Goal: Share content: Share content

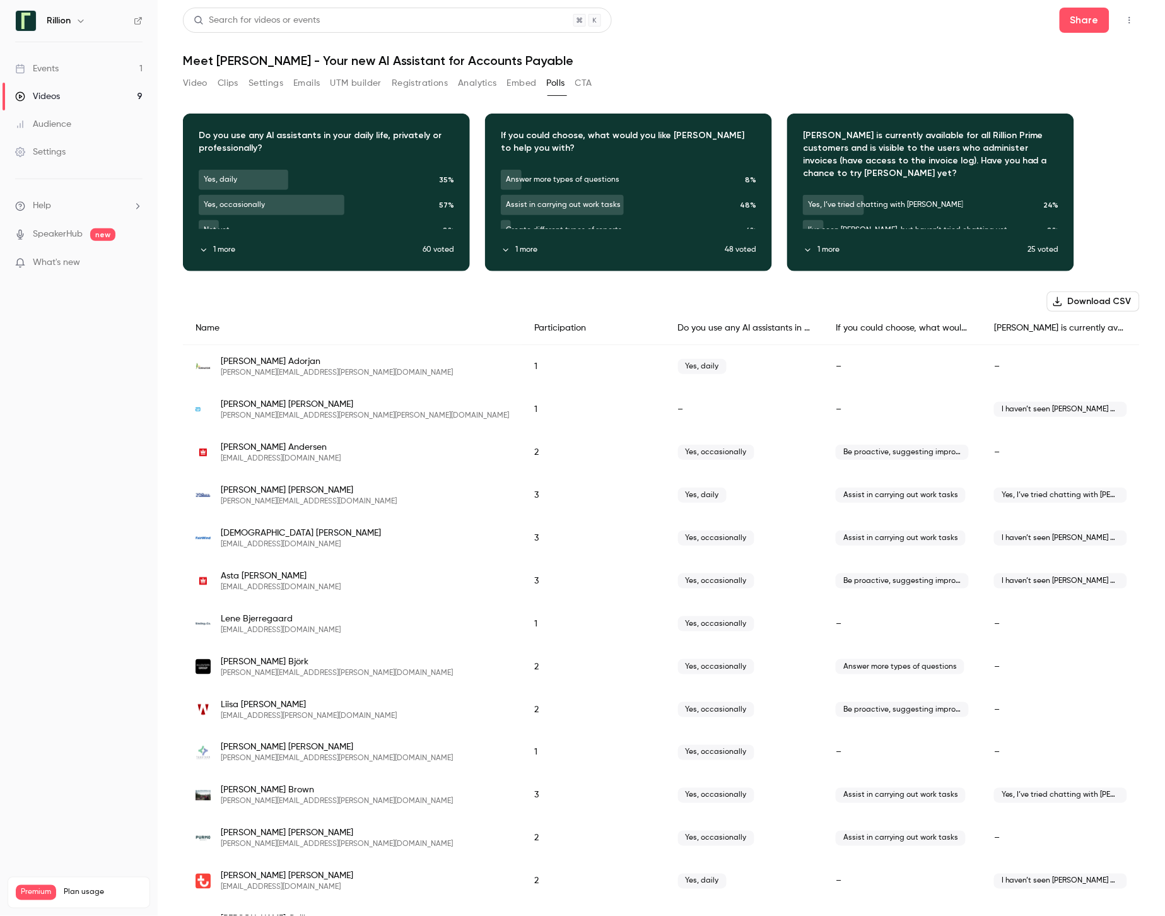
click at [48, 69] on div "Events" at bounding box center [37, 68] width 44 height 13
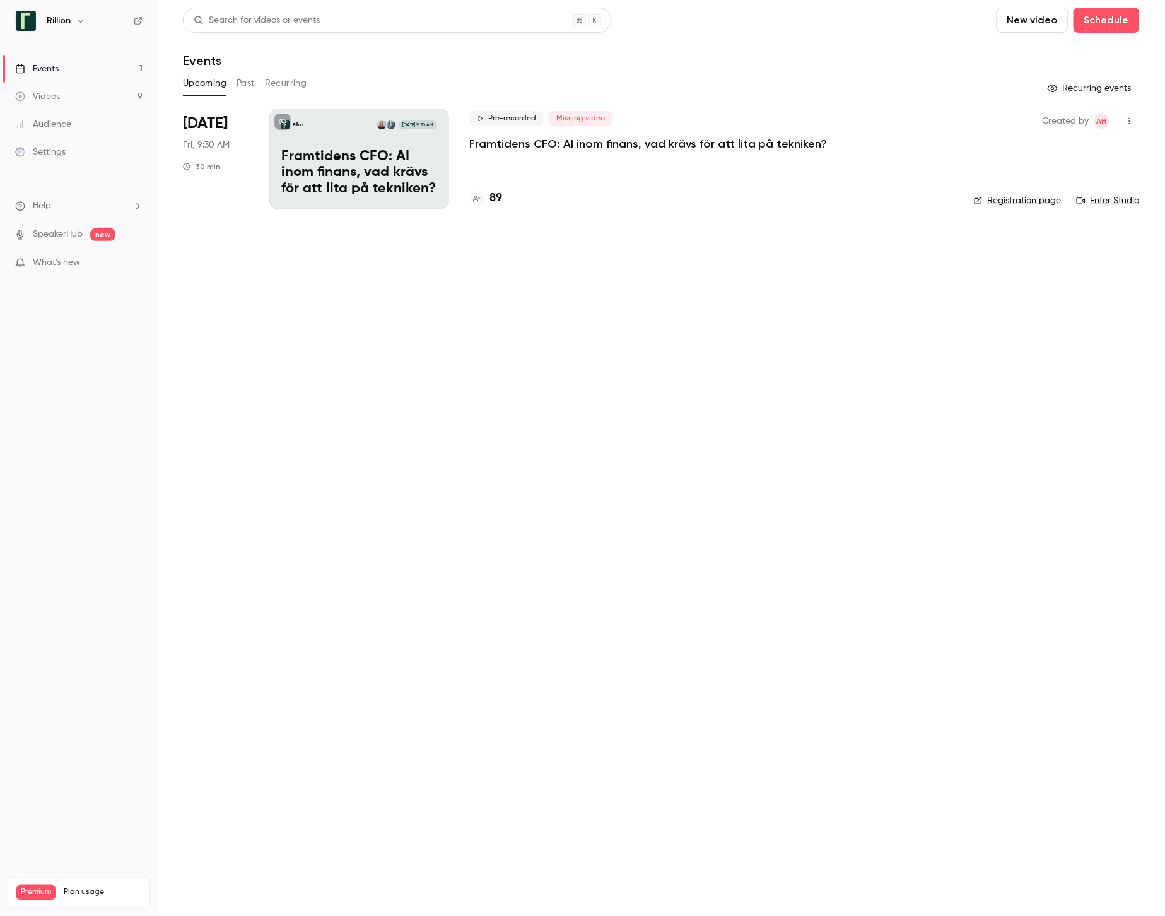
click at [247, 83] on button "Past" at bounding box center [246, 83] width 18 height 20
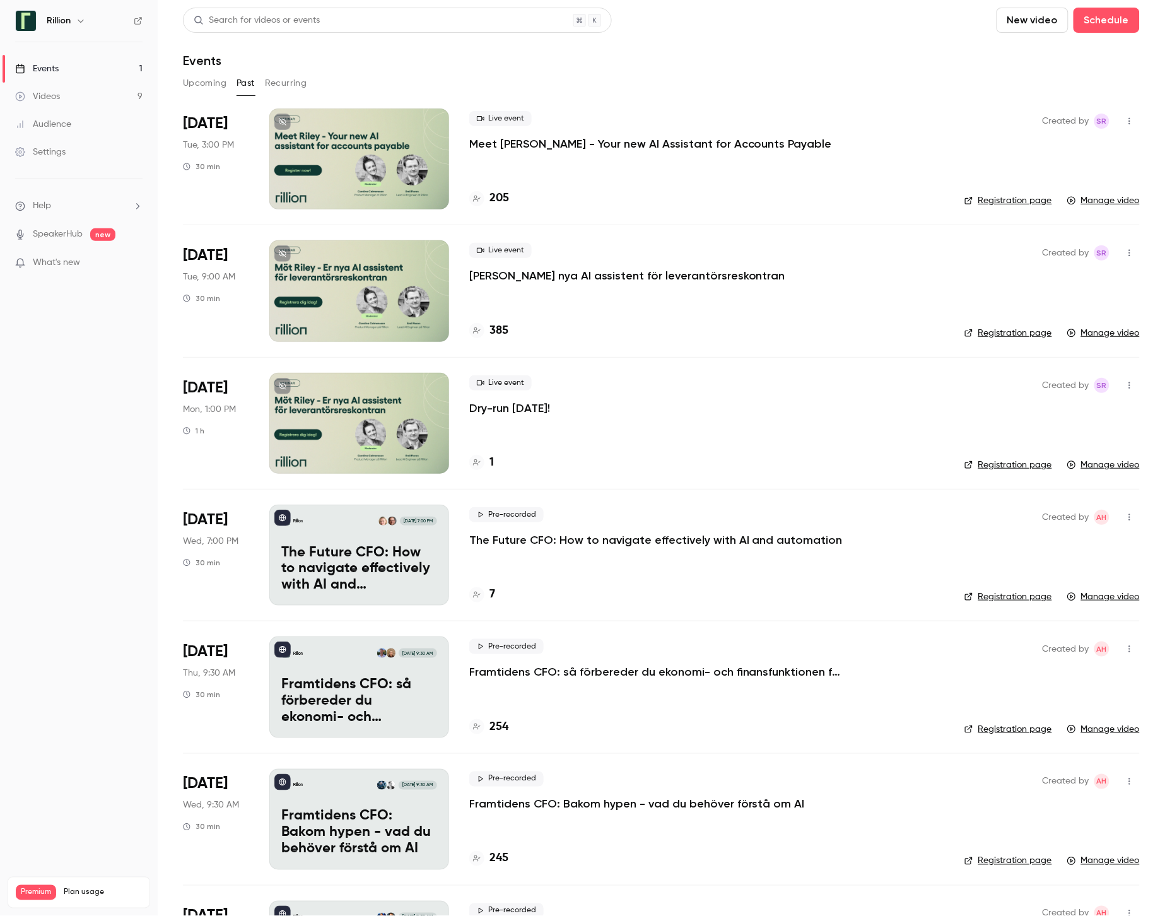
click at [360, 272] on div at bounding box center [359, 290] width 180 height 101
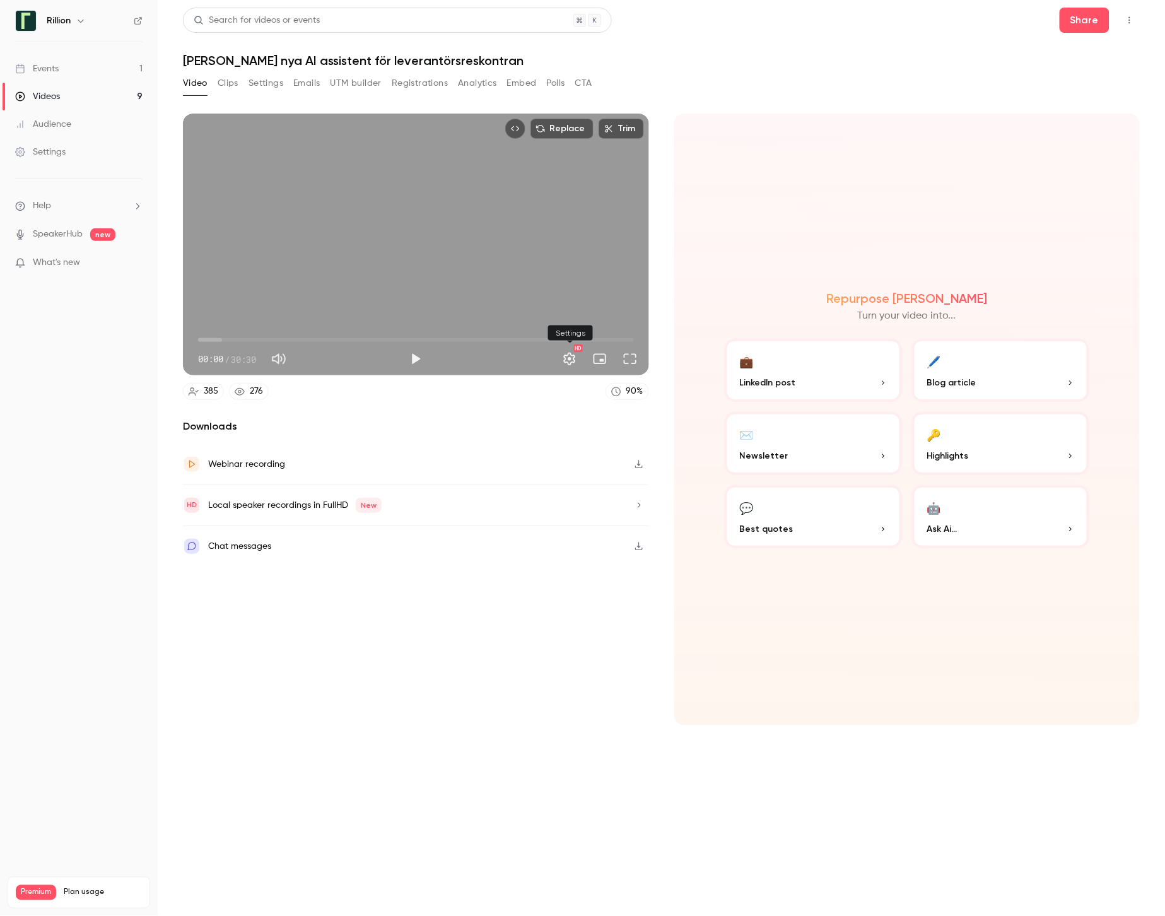
click at [570, 361] on button "Settings" at bounding box center [569, 358] width 25 height 25
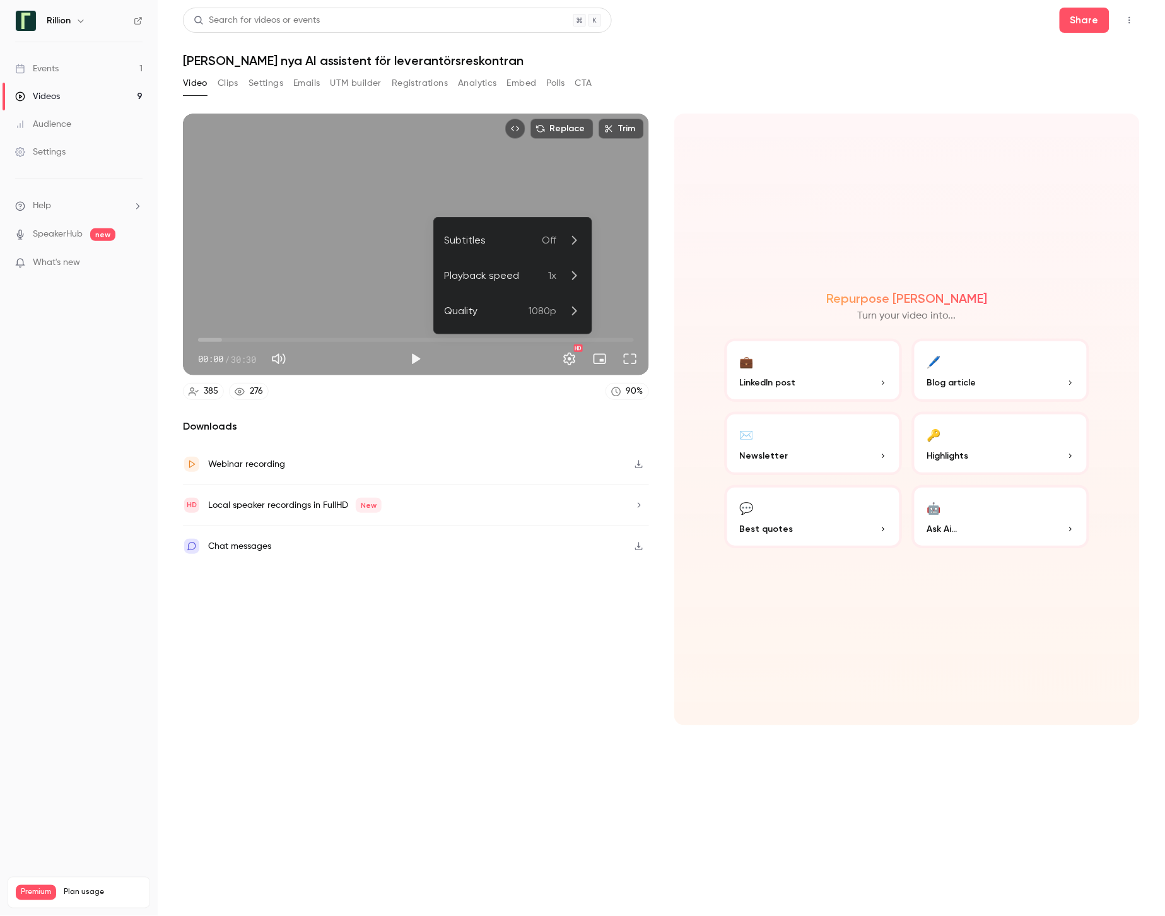
click at [570, 361] on div at bounding box center [582, 458] width 1165 height 916
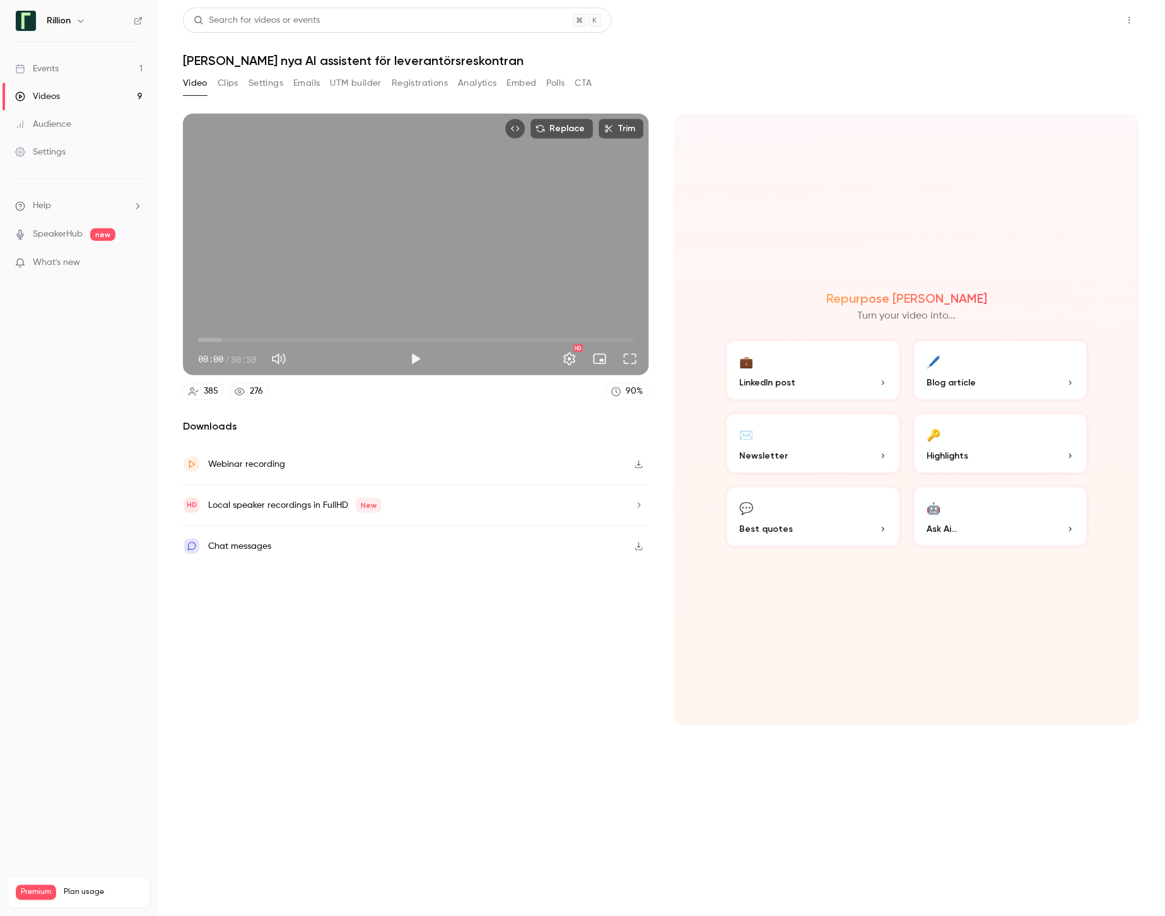
click at [1075, 20] on button "Share" at bounding box center [1085, 20] width 50 height 25
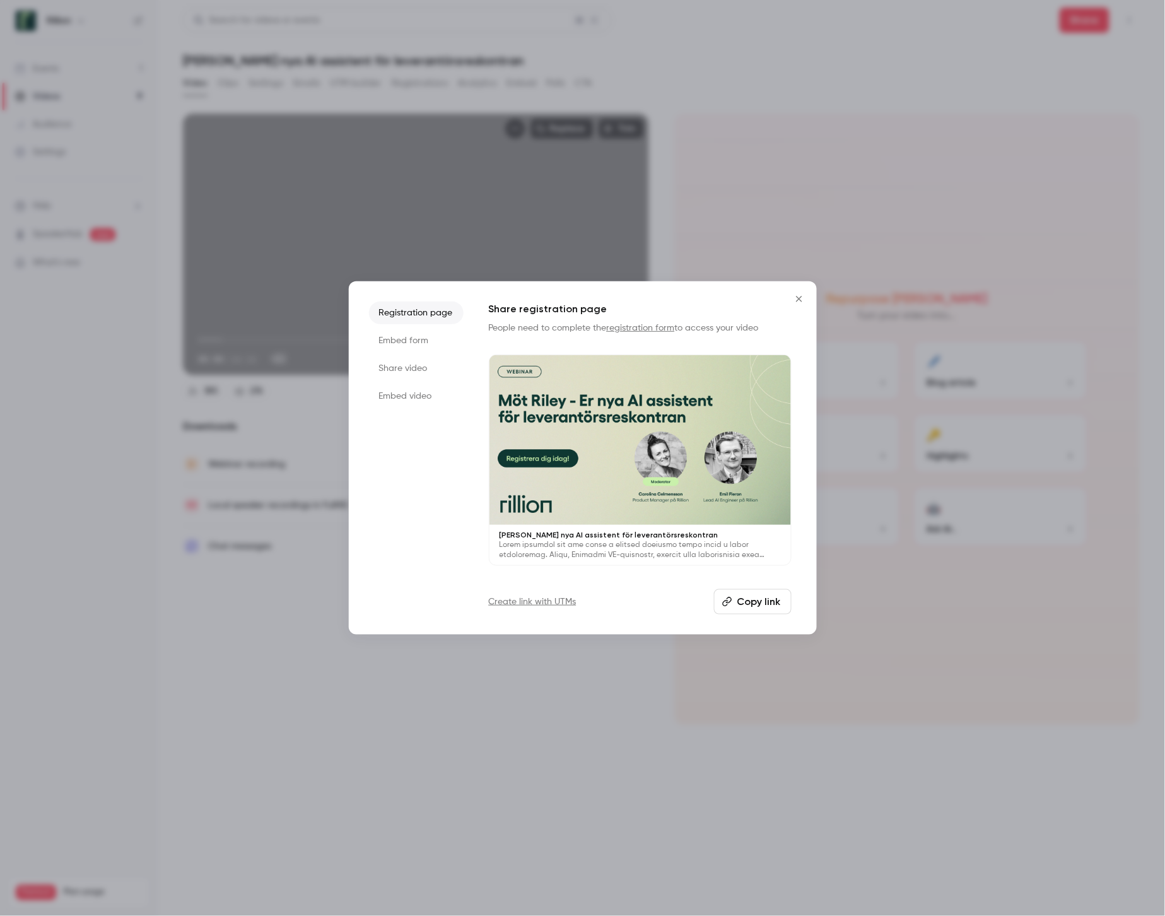
click at [753, 600] on button "Copy link" at bounding box center [753, 601] width 78 height 25
